Goal: Information Seeking & Learning: Learn about a topic

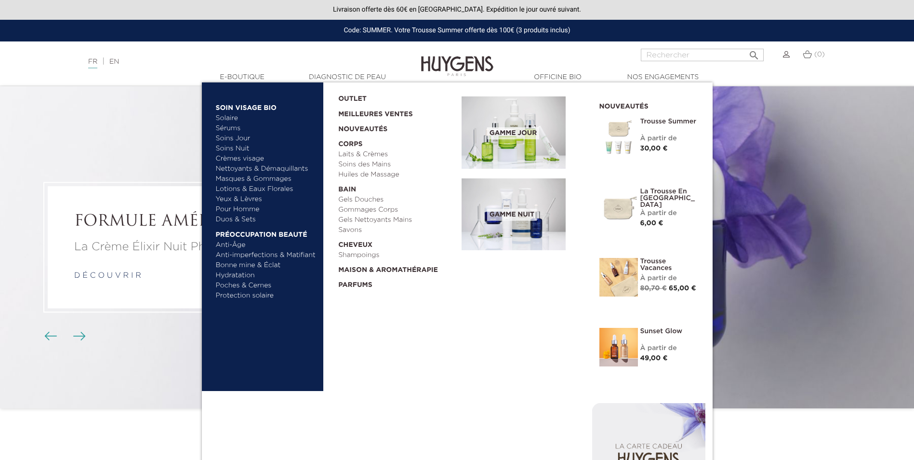
click at [245, 168] on link "Nettoyants & Démaquillants" at bounding box center [266, 169] width 101 height 10
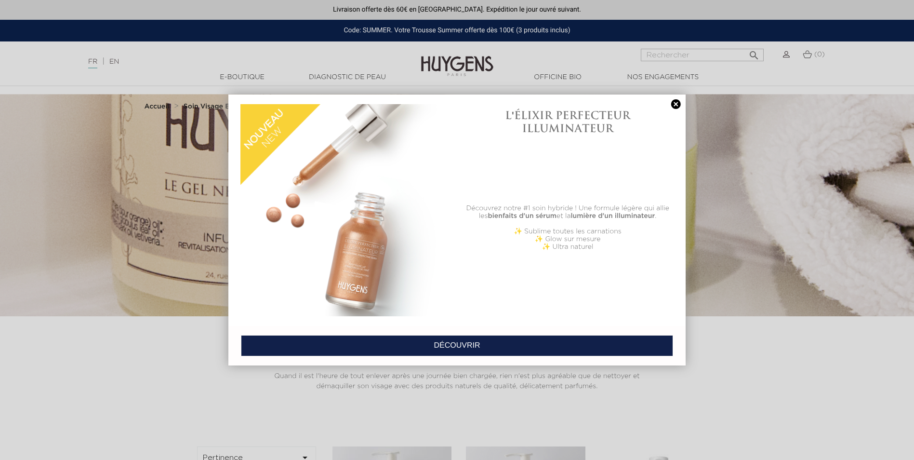
click at [432, 344] on link "DÉCOUVRIR" at bounding box center [457, 345] width 432 height 21
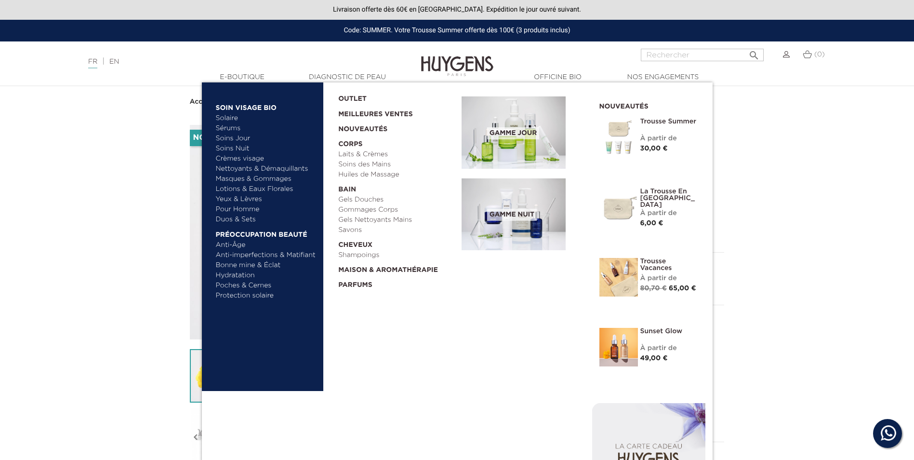
click at [240, 200] on link "Yeux & Lèvres" at bounding box center [266, 199] width 101 height 10
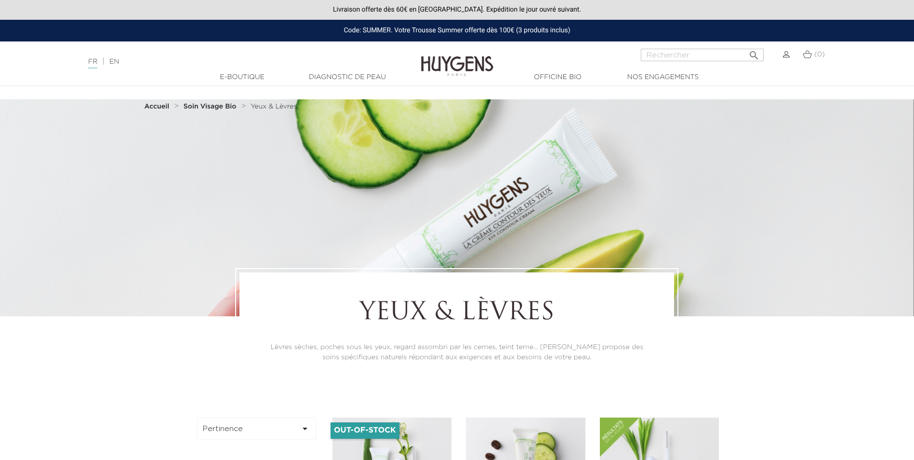
scroll to position [402, 0]
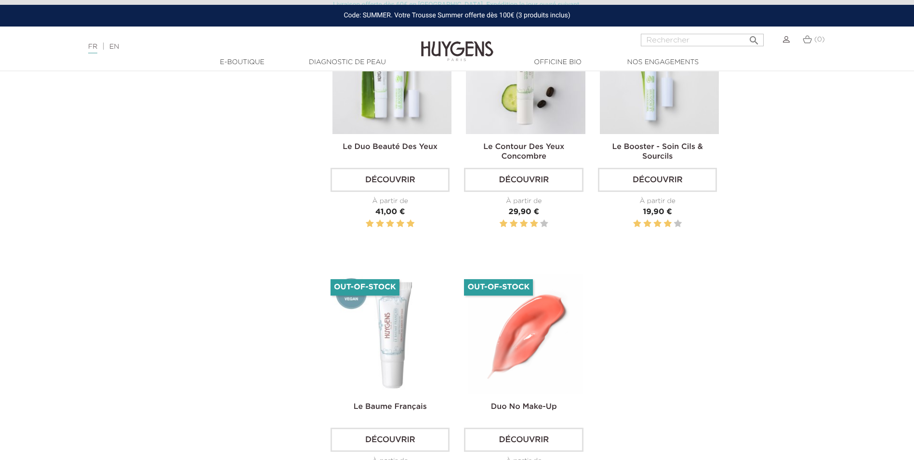
click at [526, 440] on link "Découvrir" at bounding box center [523, 439] width 119 height 24
